Goal: Find contact information: Find contact information

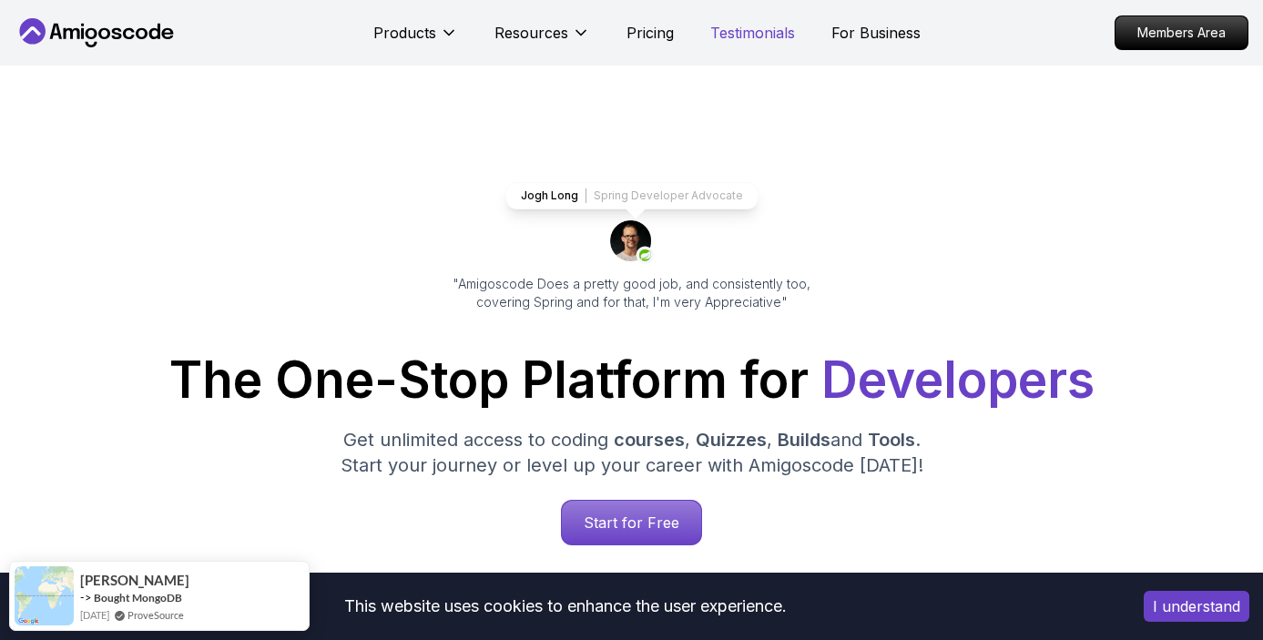
click at [736, 36] on p "Testimonials" at bounding box center [752, 33] width 85 height 22
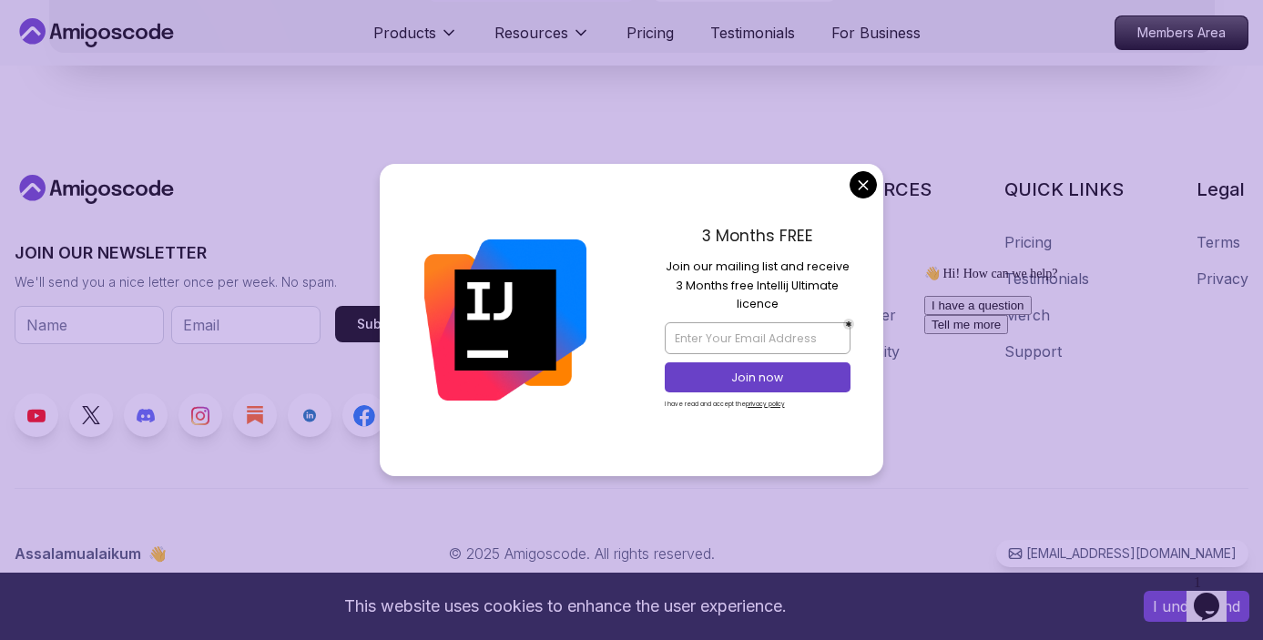
scroll to position [1678, 0]
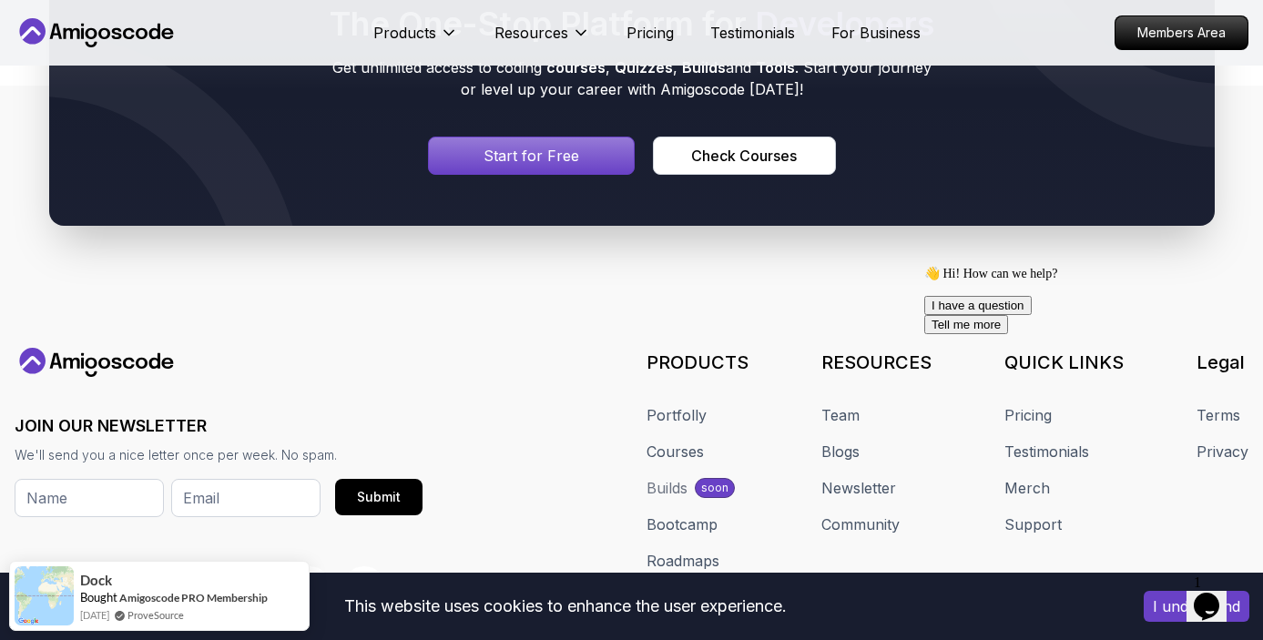
scroll to position [0, 0]
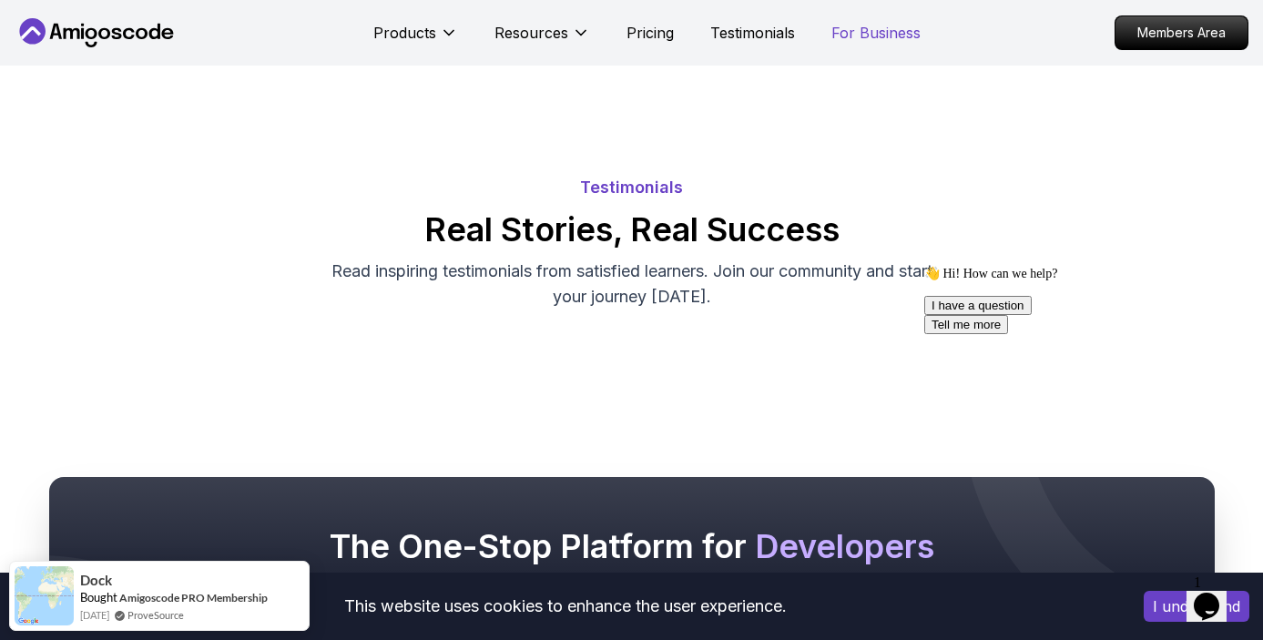
click at [885, 22] on p "For Business" at bounding box center [875, 33] width 89 height 22
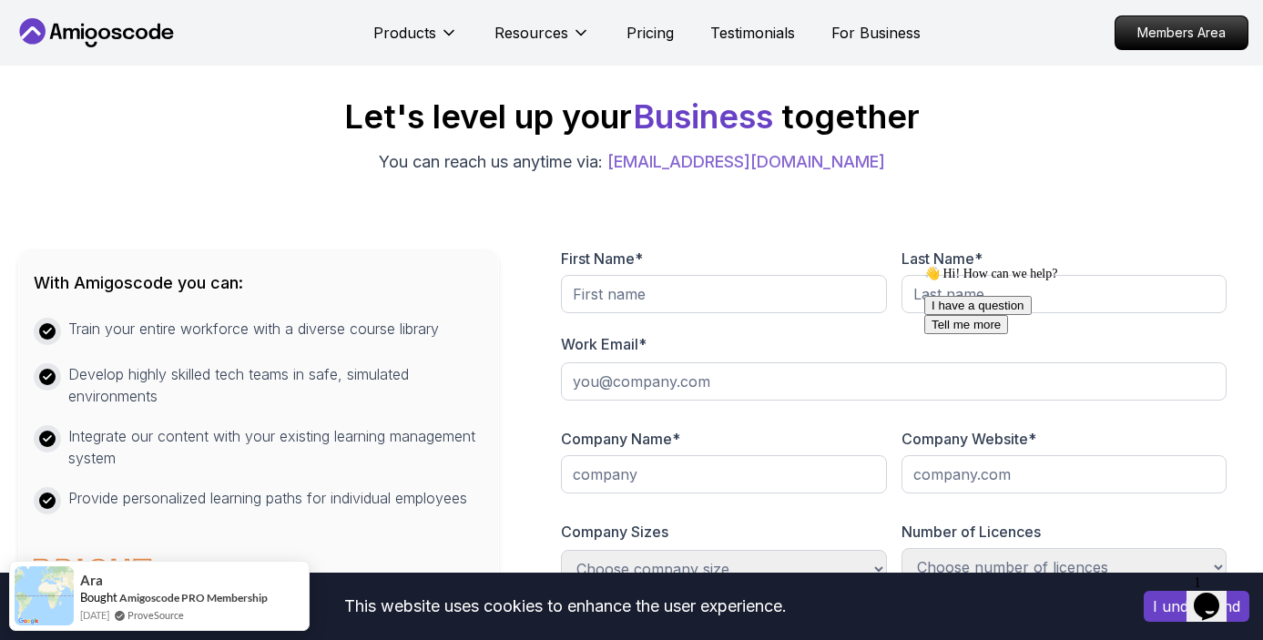
scroll to position [725, 0]
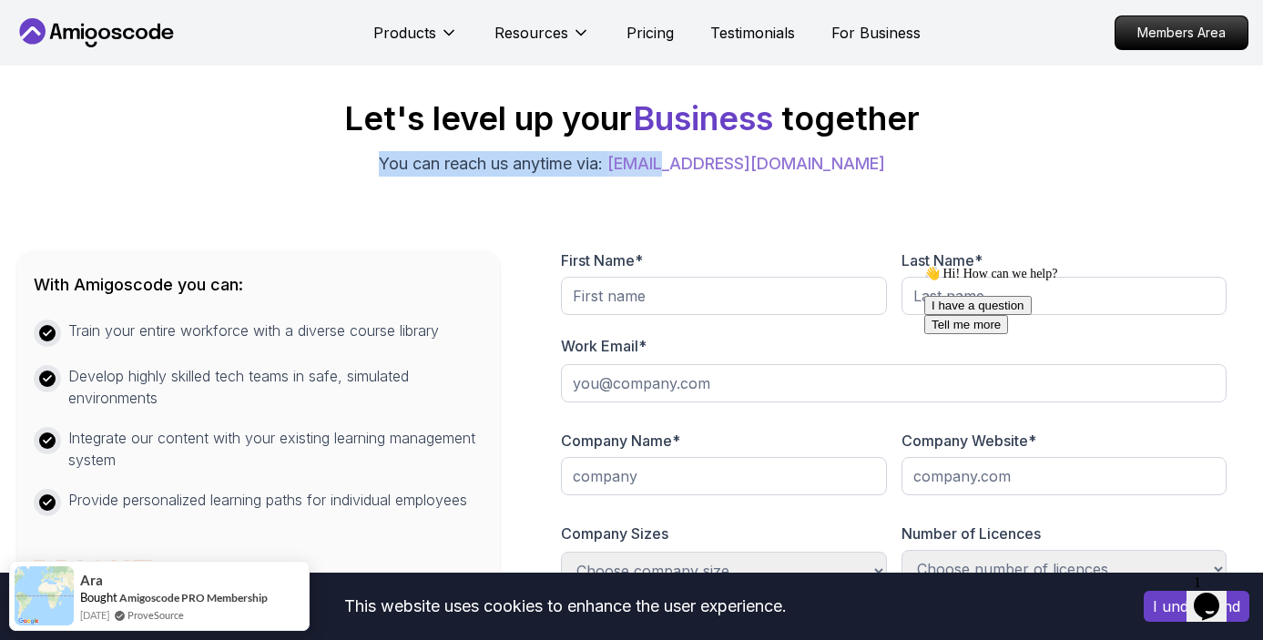
drag, startPoint x: 874, startPoint y: 158, endPoint x: 706, endPoint y: 168, distance: 167.8
click at [706, 168] on div "Let's level up your Business together You can reach us anytime via: [EMAIL_ADDR…" at bounding box center [631, 138] width 1226 height 76
click at [657, 191] on div "Let's level up your Business together You can reach us anytime via: [EMAIL_ADDR…" at bounding box center [631, 488] width 1226 height 776
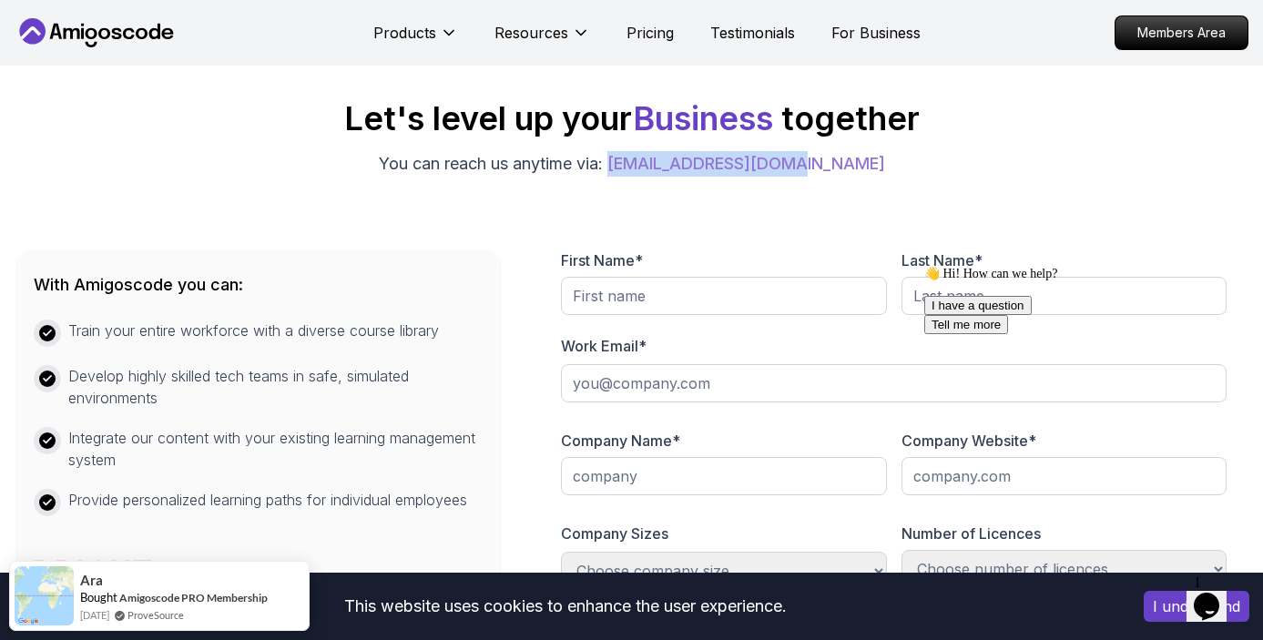
drag, startPoint x: 867, startPoint y: 171, endPoint x: 657, endPoint y: 167, distance: 209.4
click at [657, 167] on div "Let's level up your Business together You can reach us anytime via: [EMAIL_ADDR…" at bounding box center [631, 138] width 1226 height 76
copy link "[EMAIL_ADDRESS][DOMAIN_NAME]"
